Goal: Transaction & Acquisition: Purchase product/service

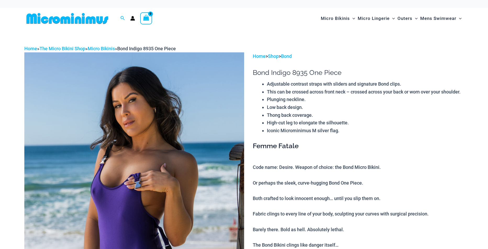
click at [125, 16] on div "Search for: Search Search" at bounding box center [123, 18] width 10 height 7
click at [125, 19] on div "Search for: Search Search" at bounding box center [123, 18] width 10 height 7
click at [122, 18] on icon "Search icon link" at bounding box center [122, 18] width 4 height 5
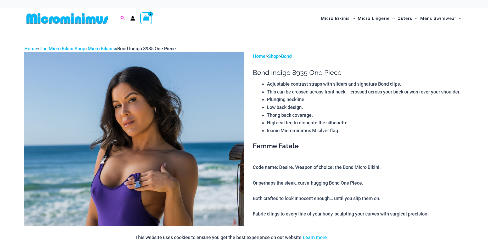
click at [123, 17] on icon "Search icon link" at bounding box center [122, 18] width 4 height 4
type input "***"
click button "Search" at bounding box center [0, 0] width 0 height 0
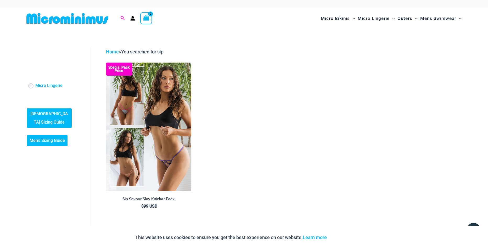
click at [124, 18] on icon "Search icon link" at bounding box center [122, 18] width 4 height 5
type input "****"
click button "Search" at bounding box center [0, 0] width 0 height 0
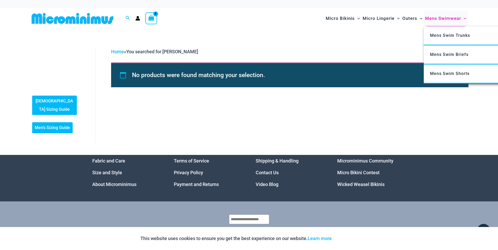
click at [448, 17] on span "Mens Swimwear" at bounding box center [443, 18] width 36 height 13
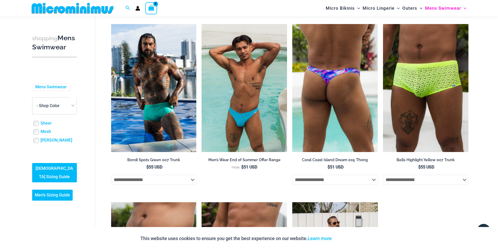
scroll to position [972, 0]
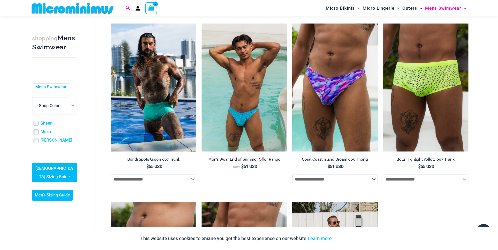
click at [126, 7] on icon "Search icon link" at bounding box center [128, 8] width 4 height 4
click at [150, 7] on input "Search for: Search" at bounding box center [161, 8] width 61 height 15
type input "**********"
click button "Search" at bounding box center [0, 0] width 0 height 0
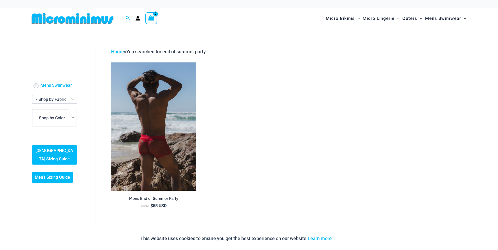
click at [143, 199] on h2 "Mens End of Summer Party" at bounding box center [154, 198] width 86 height 5
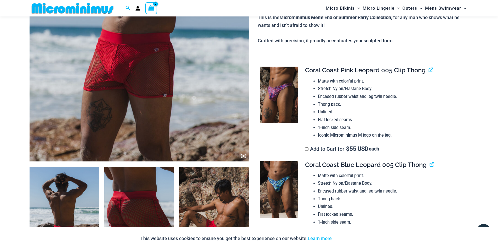
scroll to position [200, 0]
drag, startPoint x: 307, startPoint y: 71, endPoint x: 380, endPoint y: 71, distance: 73.2
click at [380, 71] on span "Coral Coast Pink Leopard 005 Clip Thong" at bounding box center [365, 71] width 121 height 8
copy span "Coral Coast Pink Leopard"
drag, startPoint x: 305, startPoint y: 164, endPoint x: 381, endPoint y: 164, distance: 76.4
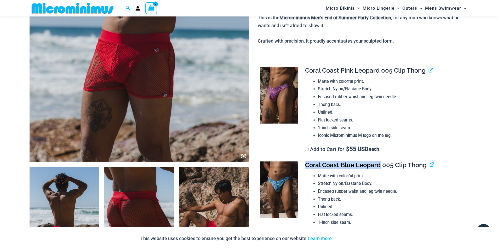
click at [381, 164] on td "**********" at bounding box center [384, 204] width 169 height 95
copy span "Coral Coast Blue Leopard"
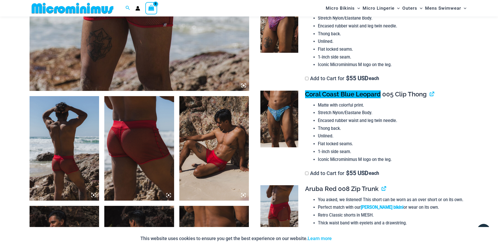
scroll to position [278, 0]
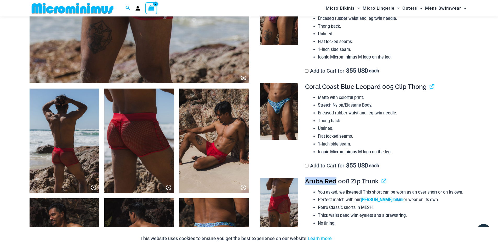
drag, startPoint x: 306, startPoint y: 180, endPoint x: 335, endPoint y: 180, distance: 29.3
click at [335, 180] on span "Aruba Red 008 Zip Trunk" at bounding box center [341, 182] width 73 height 8
copy span "Aruba Red"
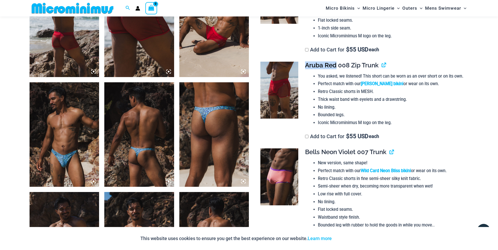
scroll to position [400, 0]
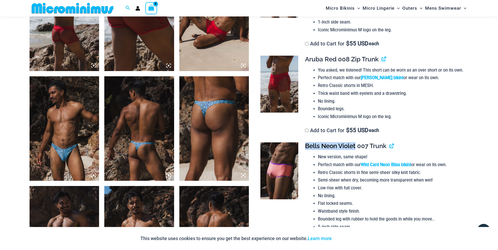
drag, startPoint x: 305, startPoint y: 146, endPoint x: 356, endPoint y: 146, distance: 50.7
click at [356, 146] on td "**********" at bounding box center [384, 201] width 169 height 126
copy span "Bells Neon Violet"
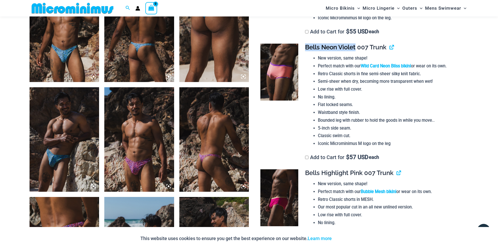
scroll to position [522, 0]
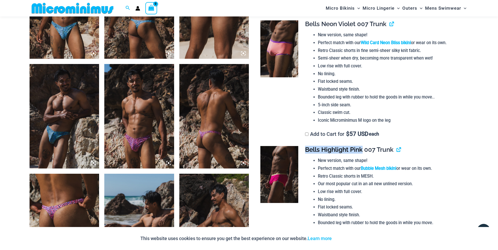
drag, startPoint x: 306, startPoint y: 149, endPoint x: 363, endPoint y: 150, distance: 56.2
click at [363, 150] on span "Bells Highlight Pink 007 Trunk" at bounding box center [349, 150] width 88 height 8
copy span "Bells Highlight Pink"
click at [126, 7] on icon "Search icon link" at bounding box center [128, 8] width 4 height 4
type input "*********"
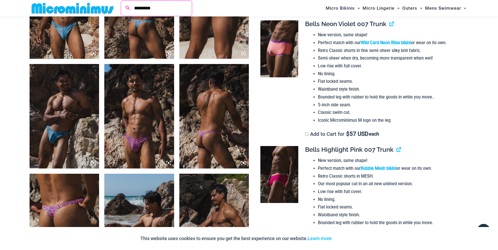
click button "Search" at bounding box center [0, 0] width 0 height 0
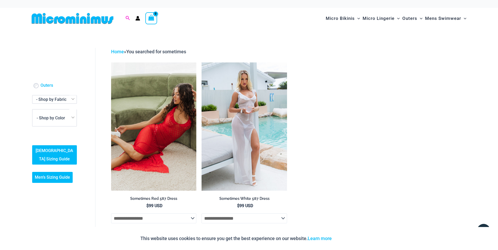
click at [128, 19] on icon "Search icon link" at bounding box center [128, 18] width 4 height 4
click button "Search" at bounding box center [0, 0] width 0 height 0
type input "***"
click button "Search" at bounding box center [0, 0] width 0 height 0
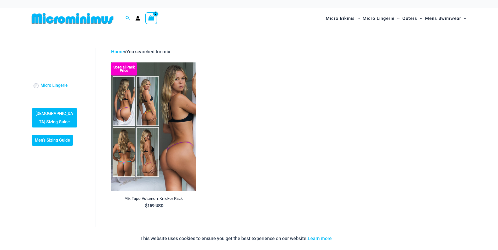
click at [161, 104] on img at bounding box center [154, 127] width 86 height 128
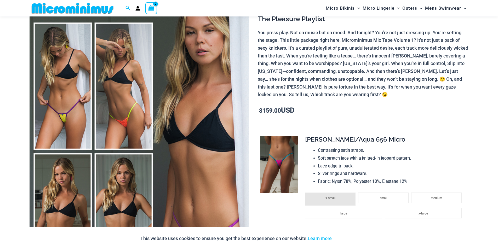
scroll to position [82, 0]
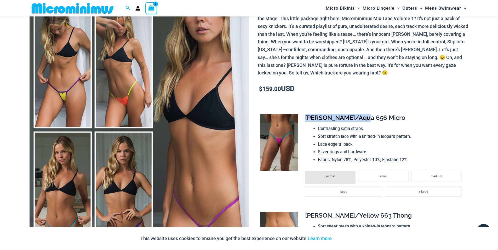
drag, startPoint x: 307, startPoint y: 118, endPoint x: 360, endPoint y: 115, distance: 53.2
click at [360, 115] on span "[PERSON_NAME]/Aqua 656 Micro" at bounding box center [355, 118] width 100 height 8
copy span "[PERSON_NAME]/Aqua"
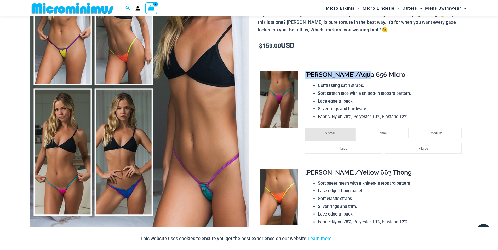
scroll to position [126, 0]
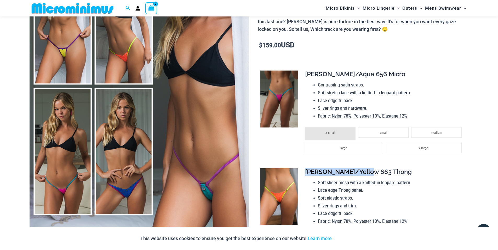
drag, startPoint x: 305, startPoint y: 172, endPoint x: 367, endPoint y: 173, distance: 62.0
click at [367, 173] on td "**********" at bounding box center [384, 216] width 169 height 105
copy span "[PERSON_NAME]/Yellow"
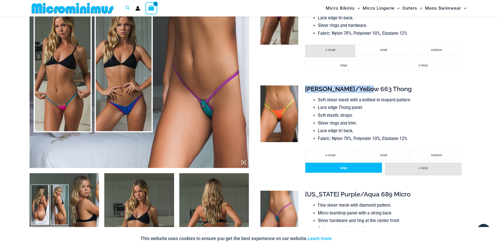
scroll to position [231, 0]
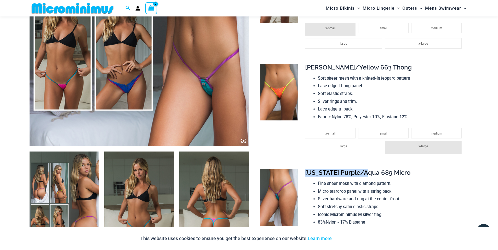
drag, startPoint x: 306, startPoint y: 171, endPoint x: 368, endPoint y: 171, distance: 61.5
click at [368, 171] on span "[US_STATE] Purple/Aqua 689 Micro" at bounding box center [357, 173] width 105 height 8
copy span "[US_STATE] Purple/Aqua"
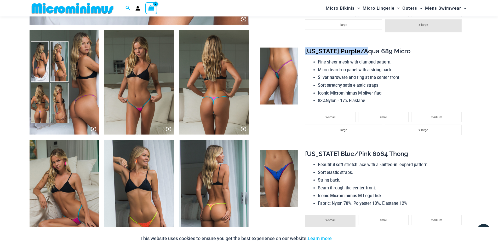
scroll to position [370, 0]
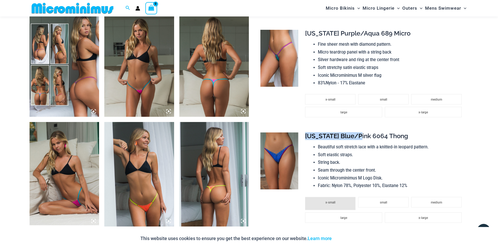
drag, startPoint x: 306, startPoint y: 137, endPoint x: 359, endPoint y: 136, distance: 52.8
click at [359, 136] on span "[US_STATE] Blue/Pink 6064 Thong" at bounding box center [356, 136] width 103 height 8
copy span "[US_STATE] Blue/Pink"
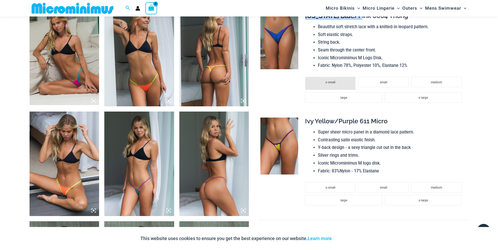
scroll to position [492, 0]
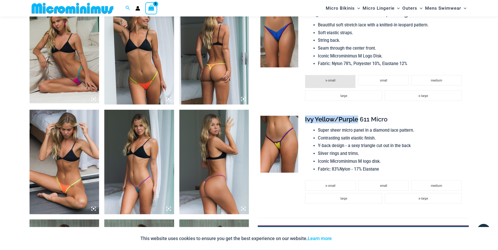
drag, startPoint x: 304, startPoint y: 120, endPoint x: 357, endPoint y: 120, distance: 52.8
click at [357, 120] on td "**********" at bounding box center [384, 165] width 169 height 106
copy span "Ivy Yellow/Purple"
